Goal: Task Accomplishment & Management: Complete application form

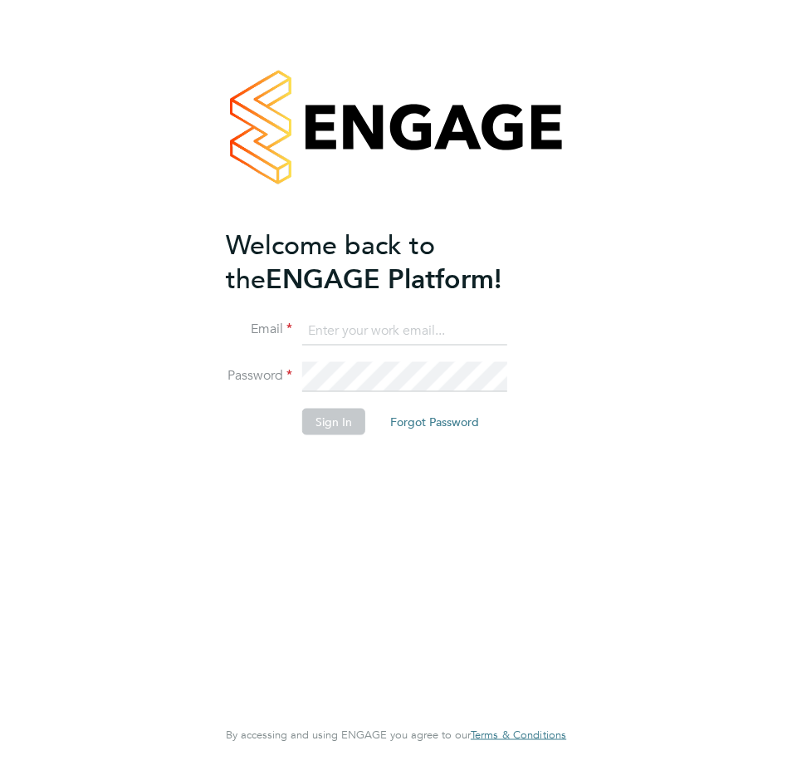
type input "Shaun.pelling@outlook.com"
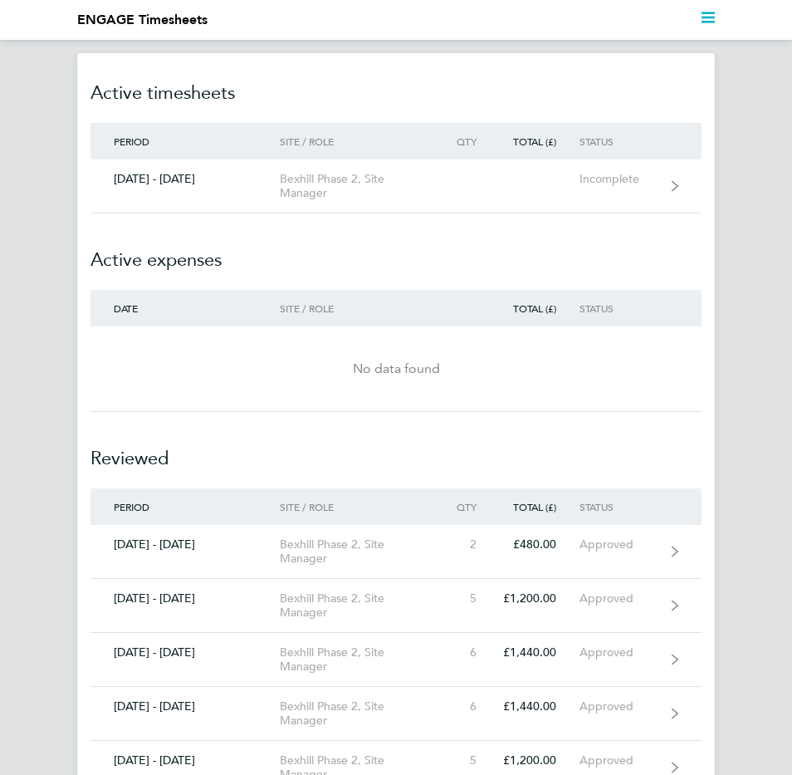
click at [669, 193] on link "[DATE] - [DATE] Bexhill Phase 2, Site Manager Incomplete" at bounding box center [395, 186] width 611 height 54
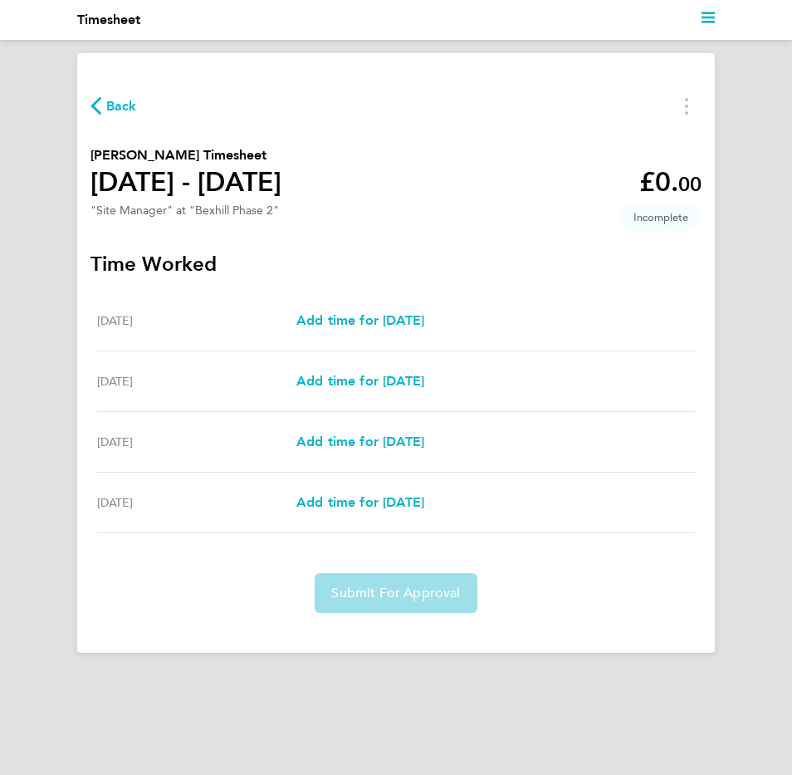
click at [424, 386] on span "Add time for [DATE]" at bounding box center [360, 381] width 128 height 16
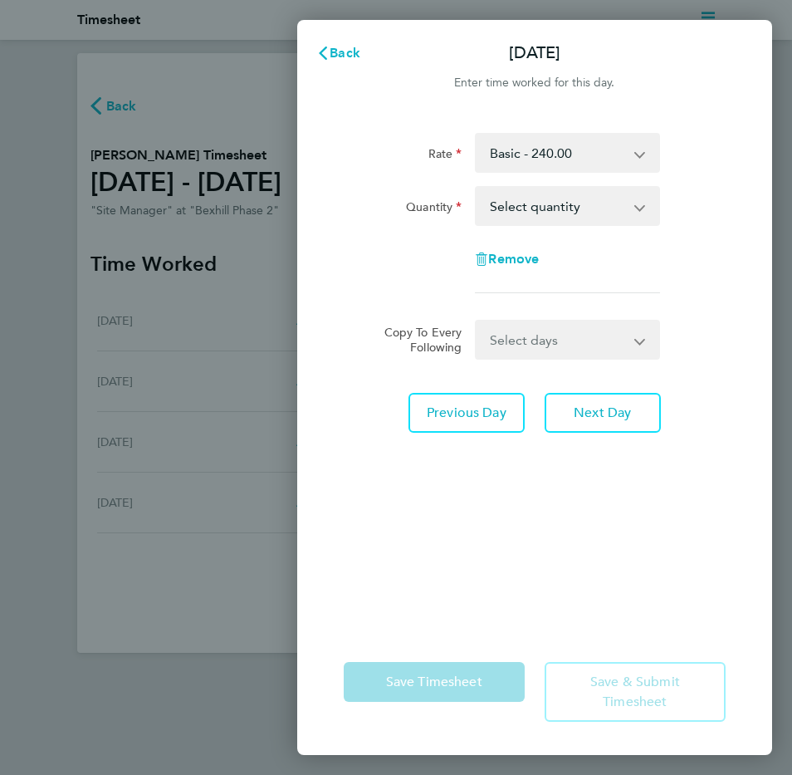
click at [636, 202] on select "Select quantity 0.5 1" at bounding box center [557, 206] width 161 height 37
select select "1"
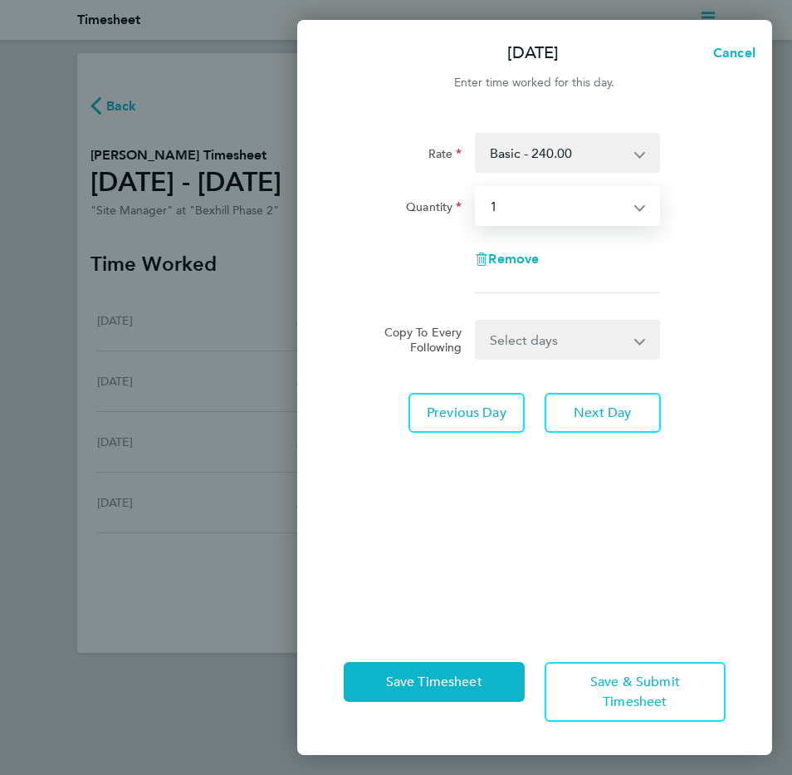
click at [600, 415] on span "Next Day" at bounding box center [602, 412] width 57 height 17
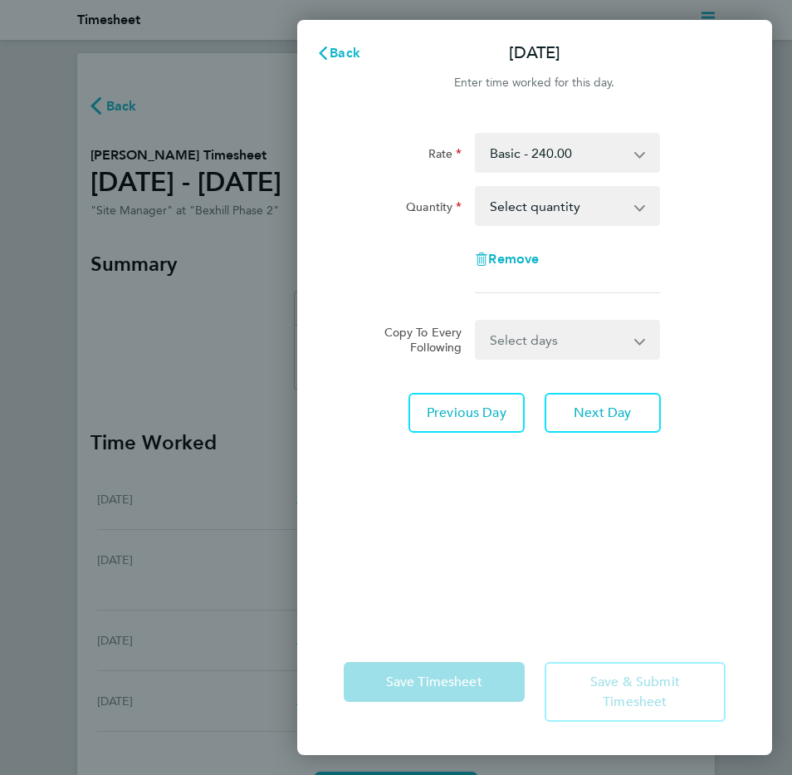
click at [633, 216] on select "Select quantity 0.5 1" at bounding box center [557, 206] width 161 height 37
select select "1"
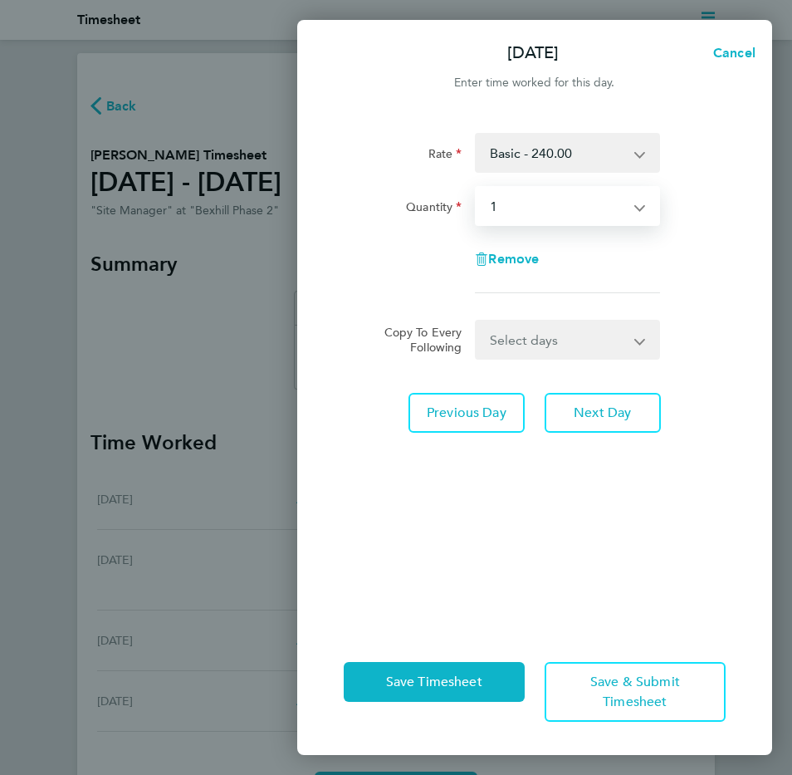
click at [625, 408] on span "Next Day" at bounding box center [602, 412] width 57 height 17
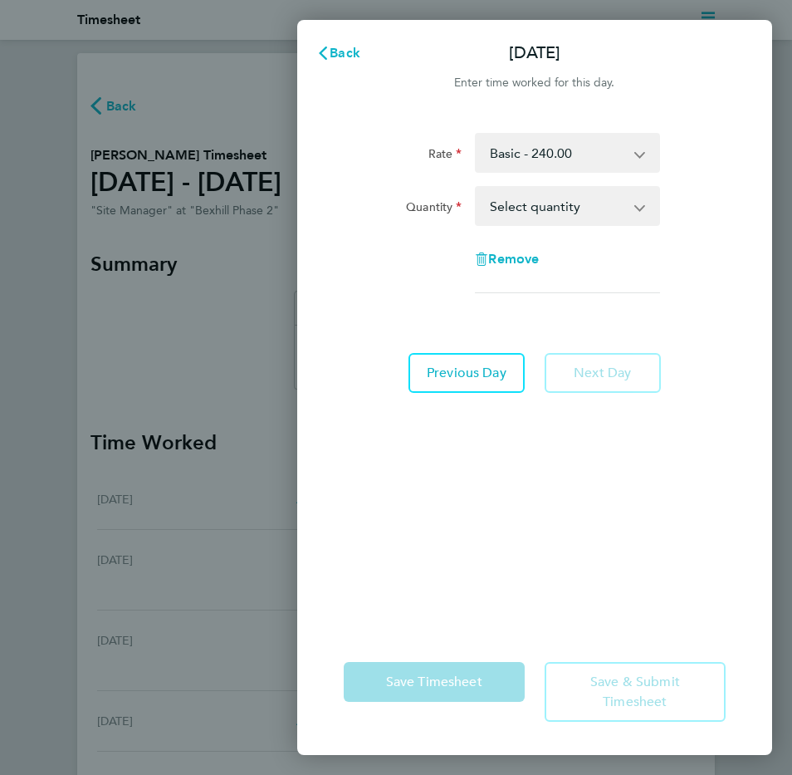
click at [637, 210] on select "Select quantity 0.5 1" at bounding box center [557, 206] width 161 height 37
select select "1"
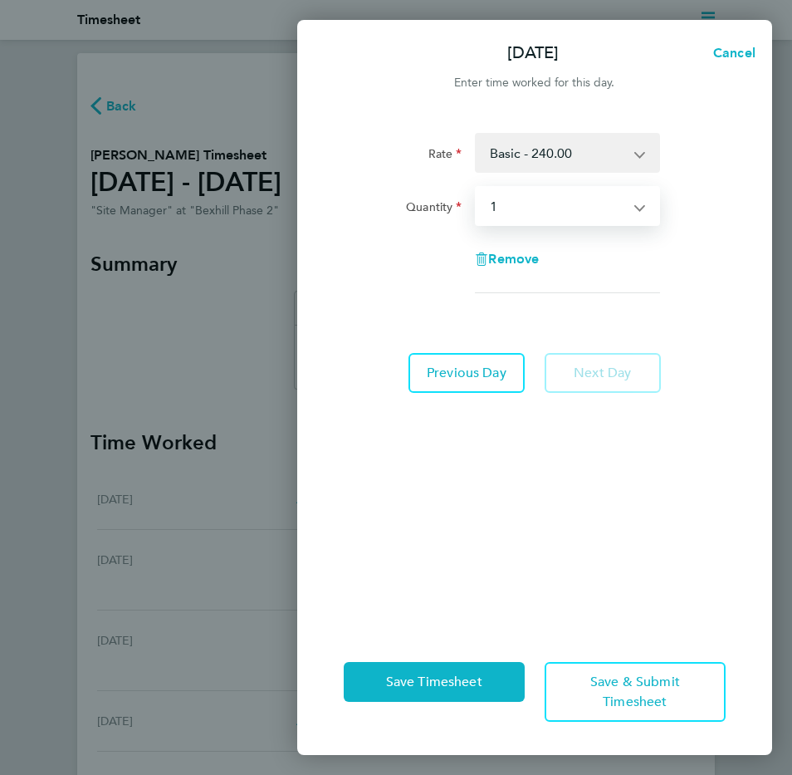
click at [617, 367] on app-form-button "Next Day" at bounding box center [598, 373] width 126 height 40
click at [612, 370] on app-form-button "Next Day" at bounding box center [598, 373] width 126 height 40
click at [626, 373] on app-form-button "Next Day" at bounding box center [598, 373] width 126 height 40
click at [619, 380] on app-form-button "Next Day" at bounding box center [598, 373] width 126 height 40
click at [633, 383] on app-form-button "Next Day" at bounding box center [598, 373] width 126 height 40
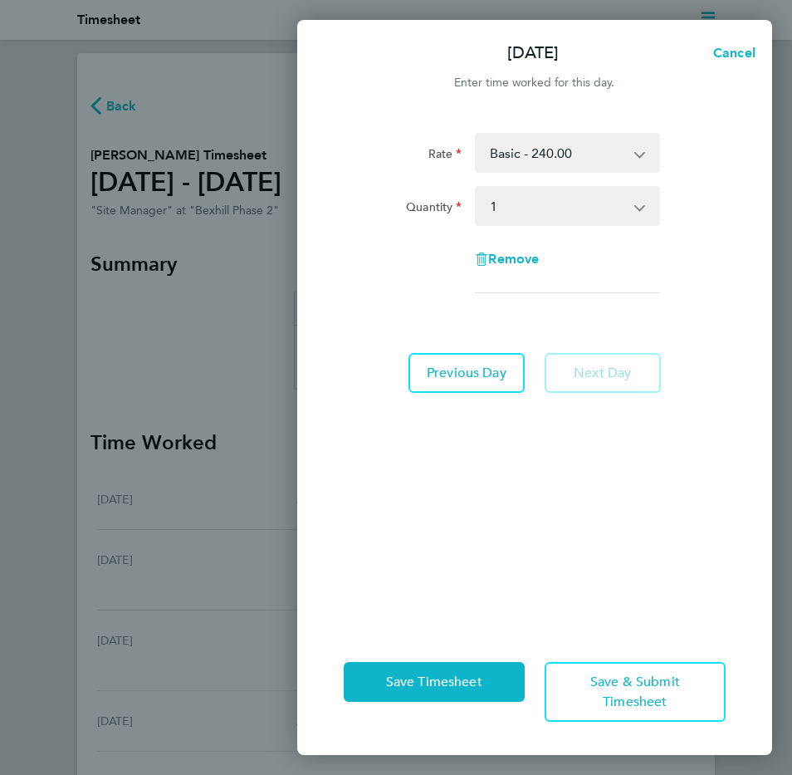
click at [619, 374] on app-form-button "Next Day" at bounding box center [598, 373] width 126 height 40
click at [619, 376] on app-form-button "Next Day" at bounding box center [598, 373] width 126 height 40
click at [735, 47] on span "Cancel" at bounding box center [731, 53] width 47 height 16
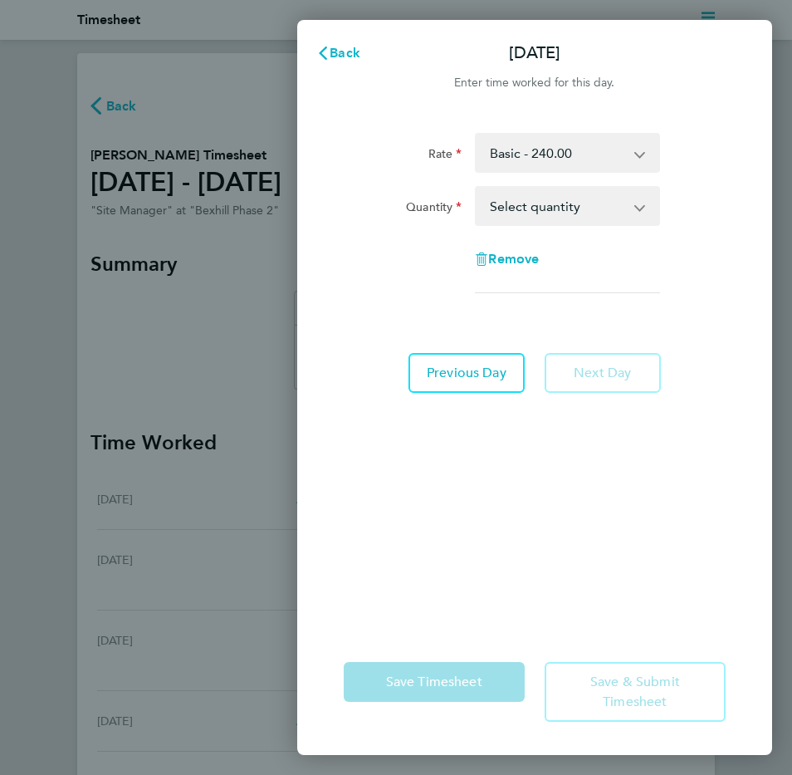
click at [330, 56] on span "Back" at bounding box center [345, 53] width 31 height 16
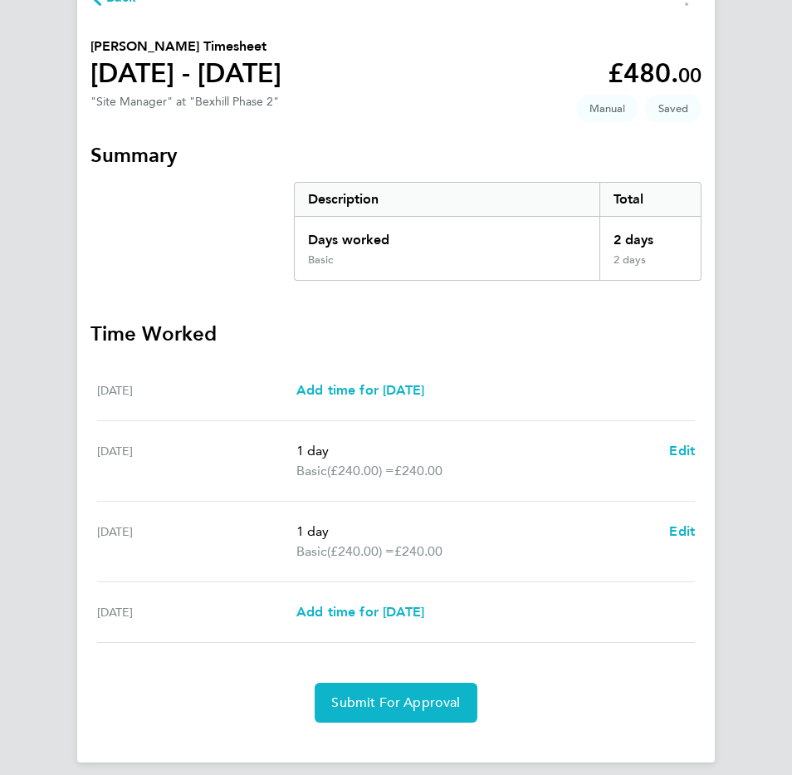
scroll to position [125, 0]
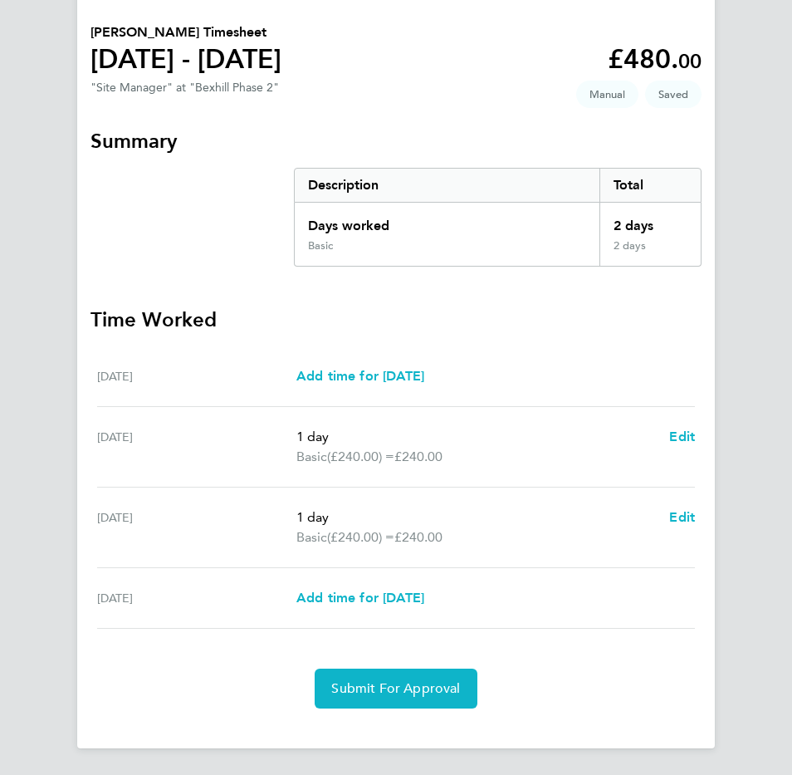
click at [534, 602] on div "Add time for [DATE] Add time for [DATE]" at bounding box center [495, 598] width 399 height 20
click at [541, 589] on div "Add time for [DATE] Add time for [DATE]" at bounding box center [495, 598] width 399 height 20
click at [384, 594] on span "Add time for [DATE]" at bounding box center [360, 597] width 128 height 16
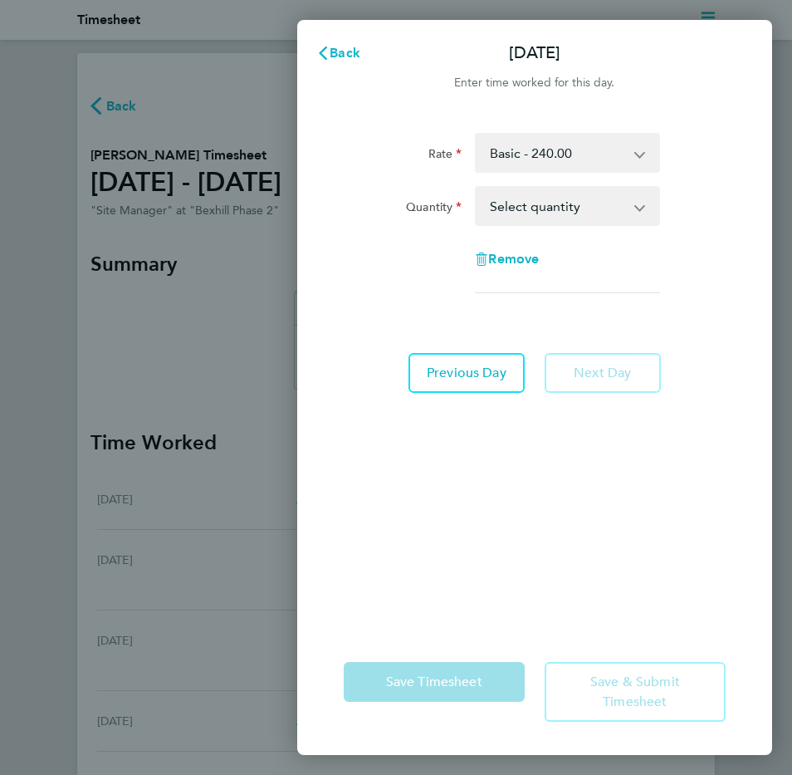
click at [637, 204] on select "Select quantity 0.5 1" at bounding box center [557, 206] width 161 height 37
select select "1"
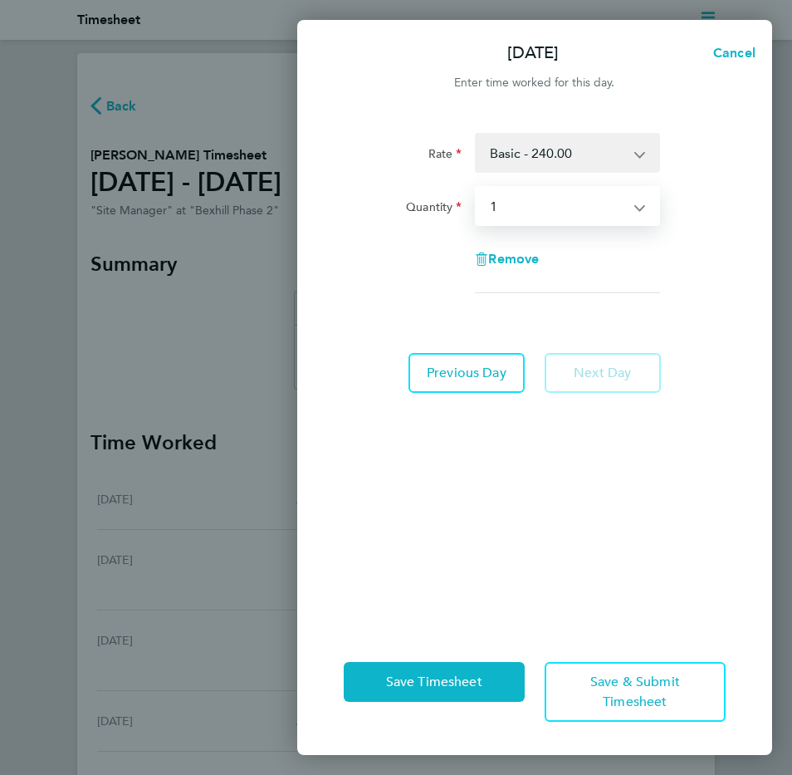
click at [591, 381] on app-form-button "Next Day" at bounding box center [598, 373] width 126 height 40
